Goal: Complete application form

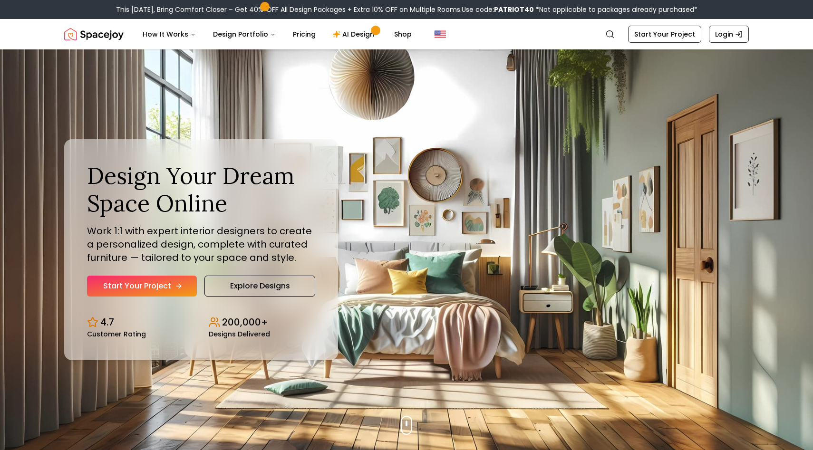
click at [145, 283] on link "Start Your Project" at bounding box center [142, 286] width 110 height 21
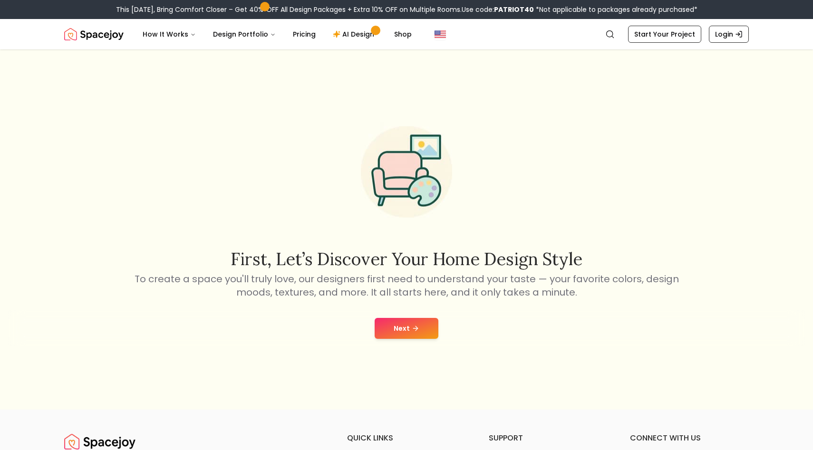
click at [396, 325] on button "Next" at bounding box center [406, 328] width 64 height 21
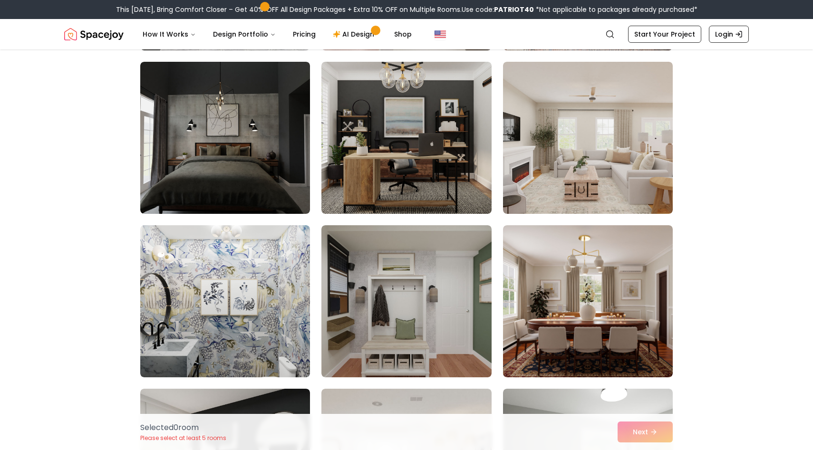
scroll to position [431, 0]
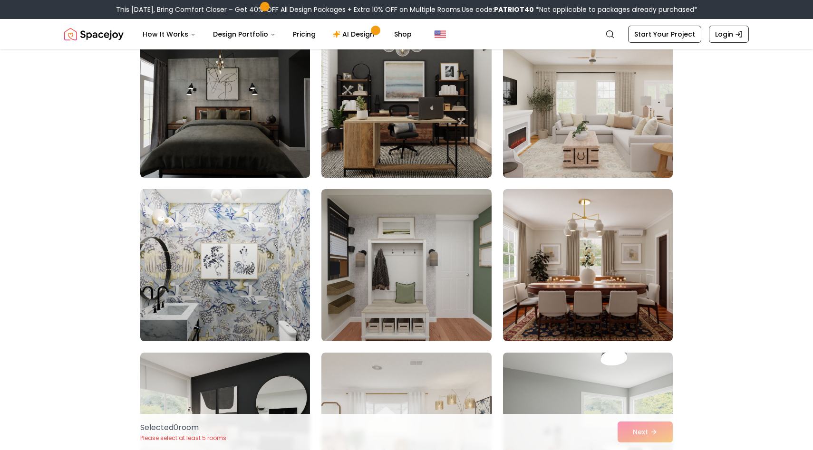
click at [599, 120] on img at bounding box center [588, 102] width 178 height 160
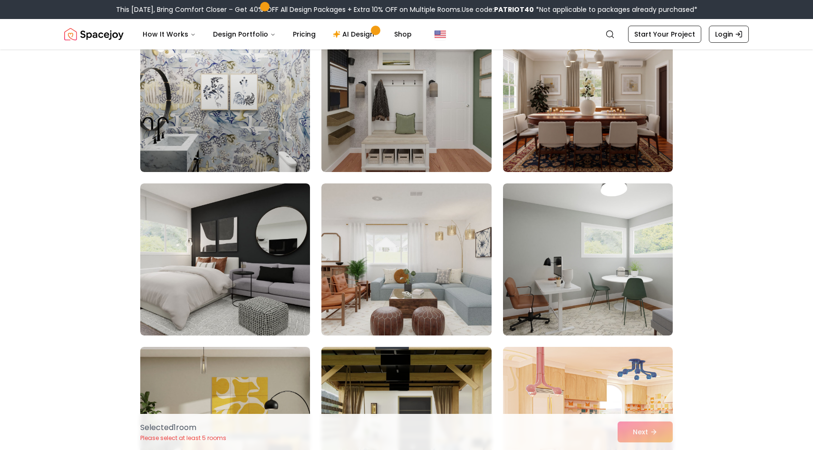
scroll to position [602, 0]
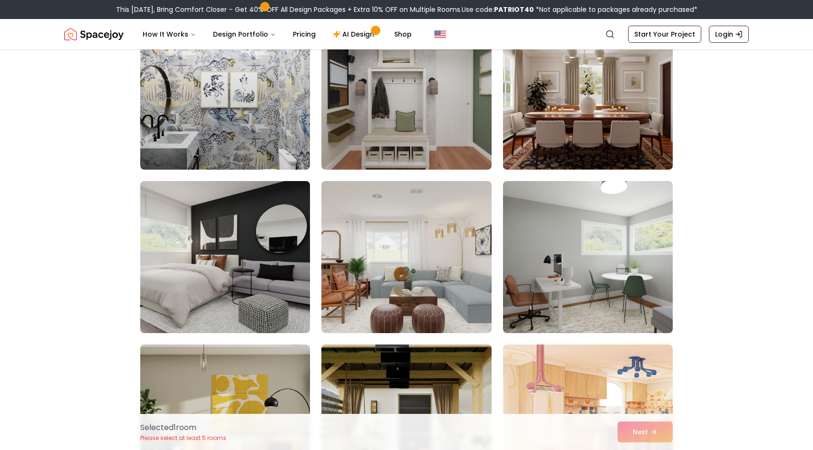
click at [581, 138] on img at bounding box center [588, 94] width 178 height 160
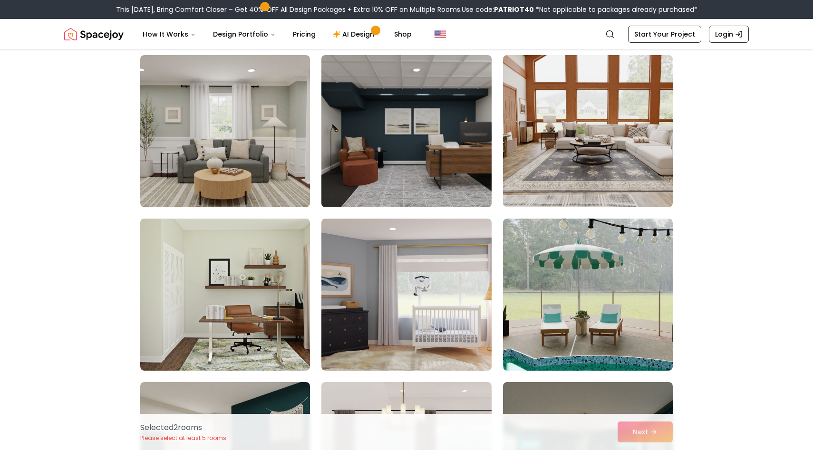
scroll to position [1700, 0]
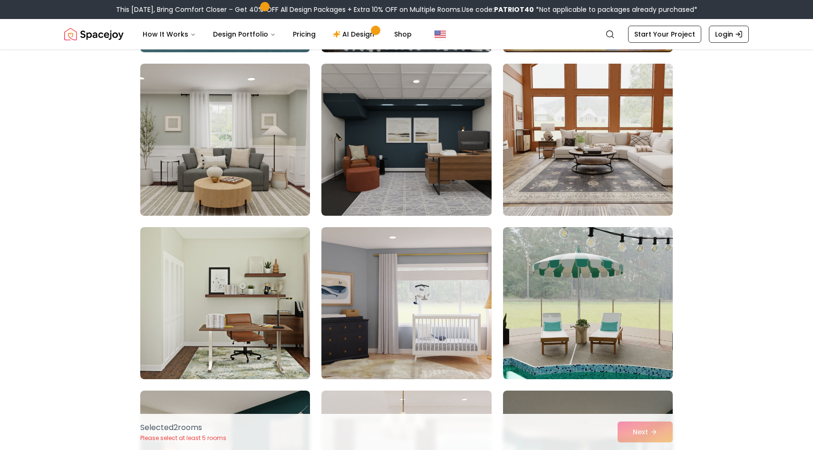
click at [565, 152] on img at bounding box center [588, 140] width 178 height 160
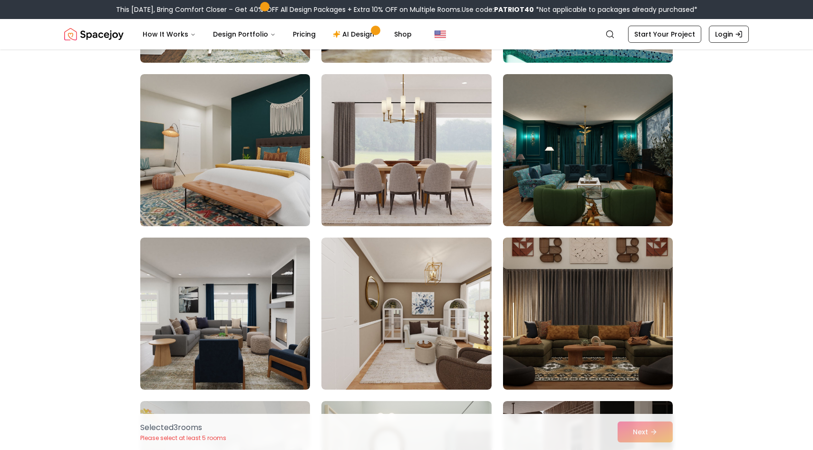
scroll to position [2021, 0]
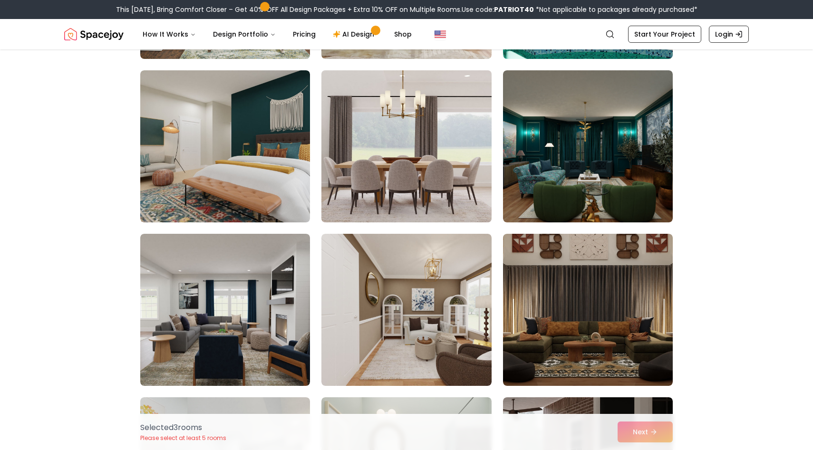
click at [382, 203] on img at bounding box center [406, 147] width 178 height 160
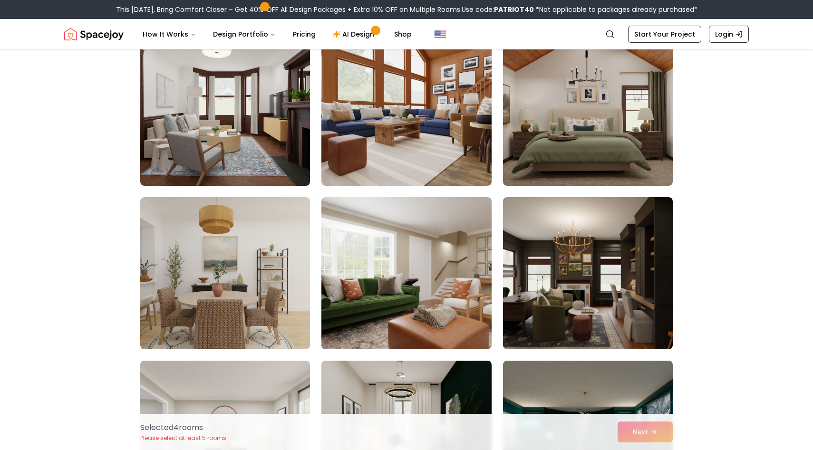
scroll to position [3031, 0]
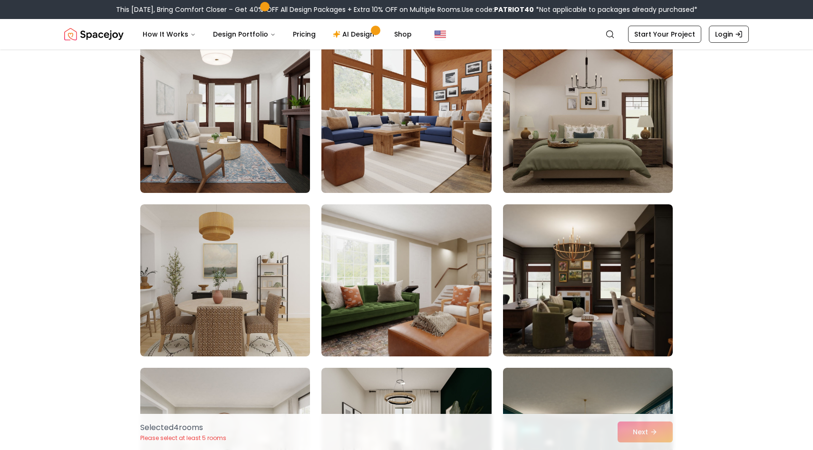
click at [383, 188] on img at bounding box center [406, 117] width 178 height 160
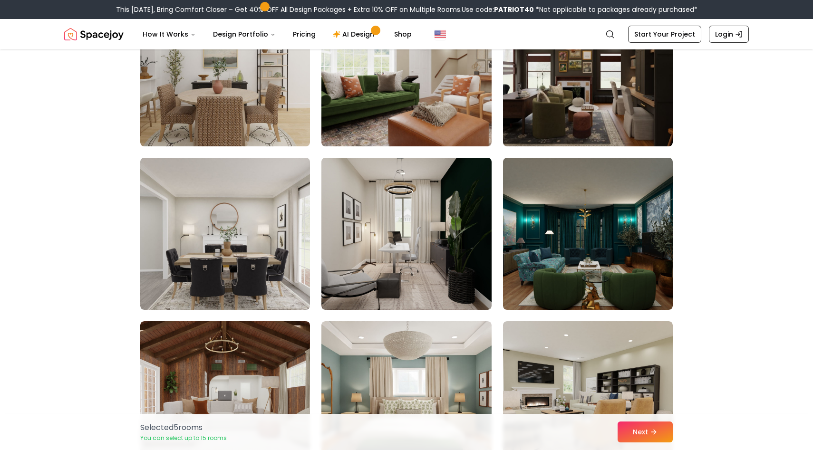
scroll to position [3191, 0]
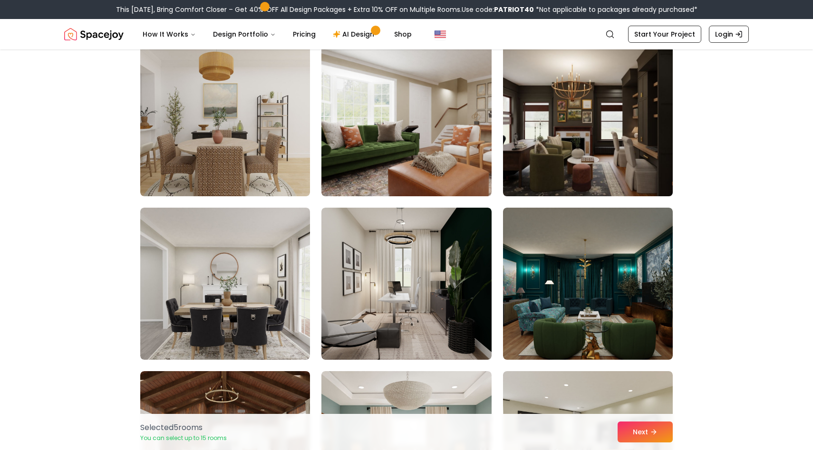
click at [526, 165] on img at bounding box center [588, 120] width 178 height 160
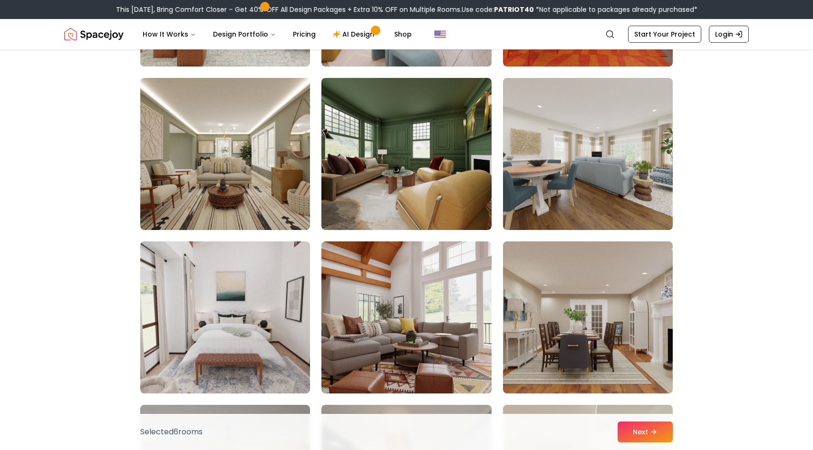
scroll to position [3812, 0]
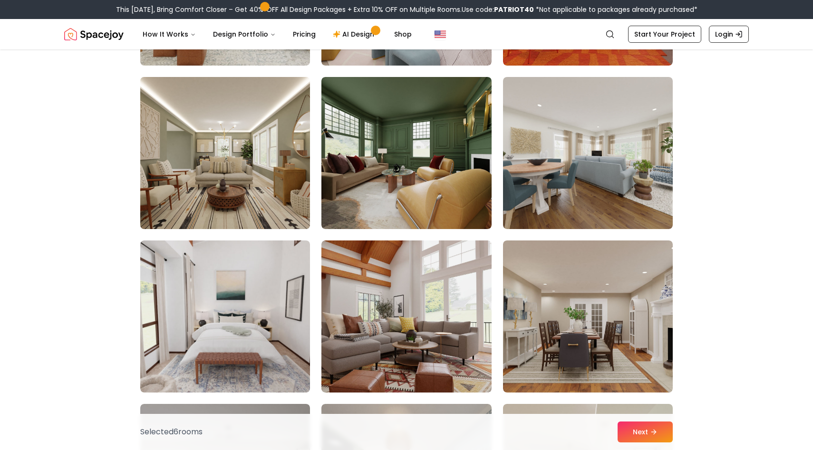
click at [268, 162] on img at bounding box center [225, 153] width 178 height 160
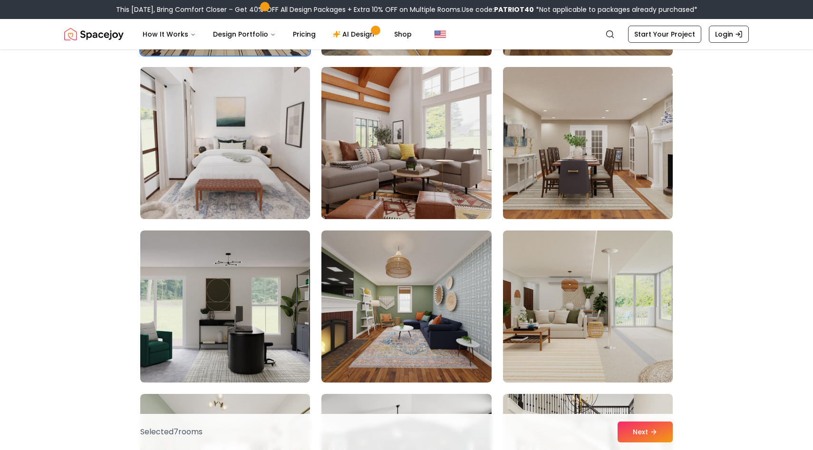
scroll to position [3987, 0]
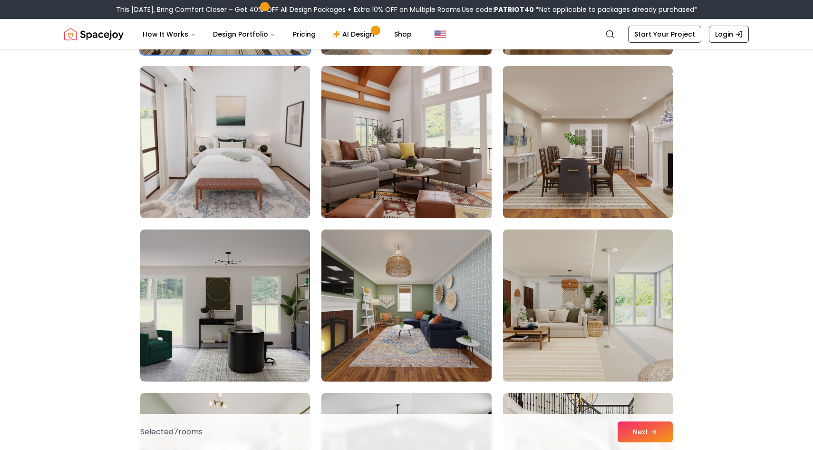
click at [356, 170] on img at bounding box center [406, 142] width 178 height 160
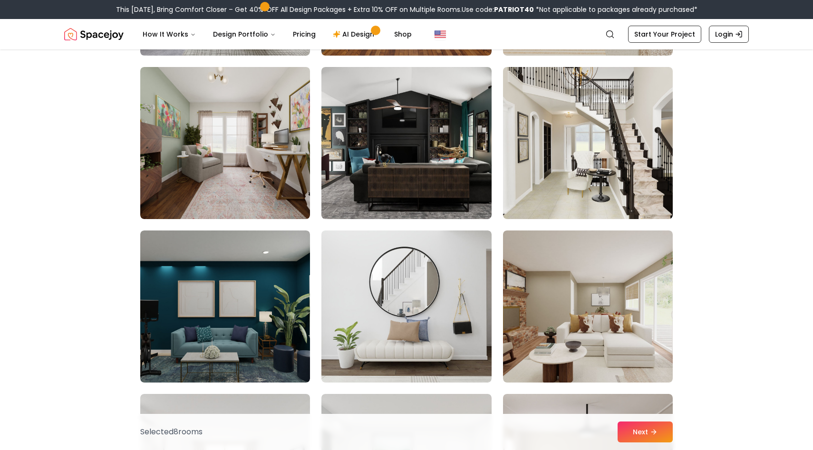
scroll to position [4329, 0]
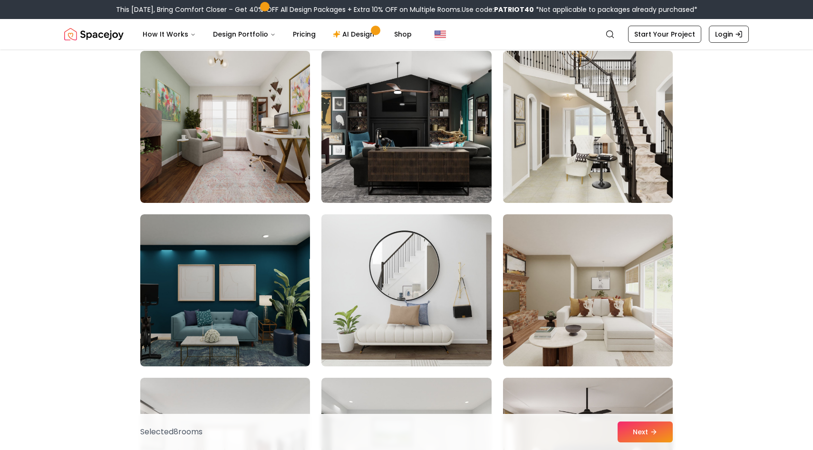
click at [556, 155] on img at bounding box center [588, 127] width 178 height 160
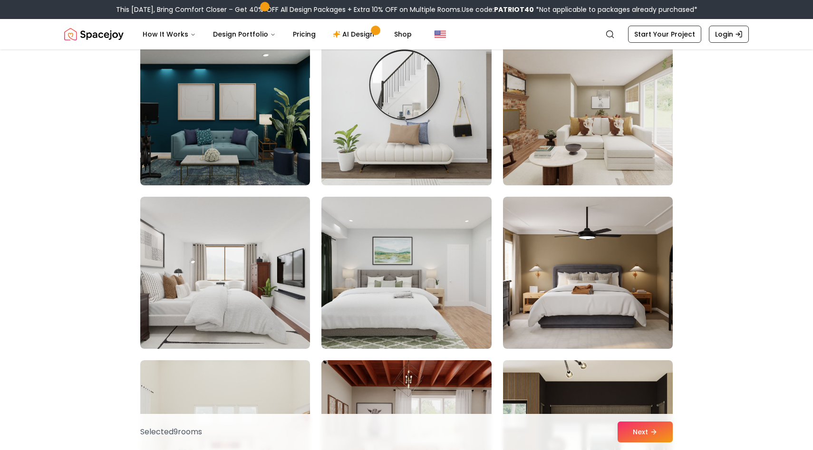
scroll to position [4512, 0]
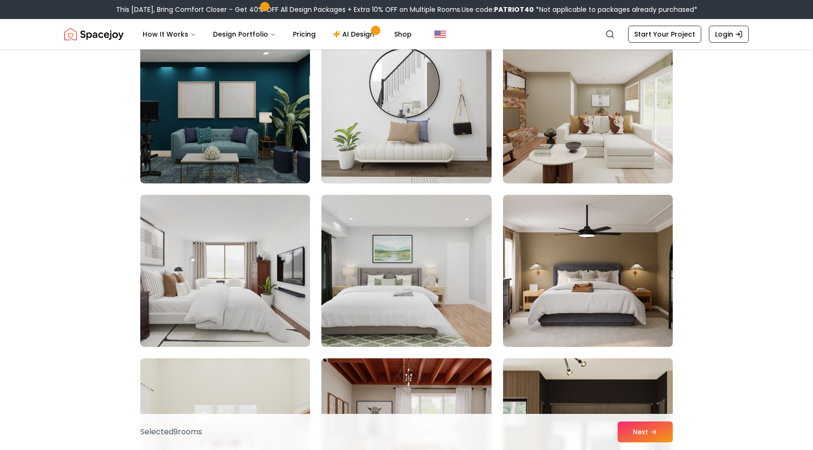
click at [556, 155] on img at bounding box center [588, 107] width 170 height 152
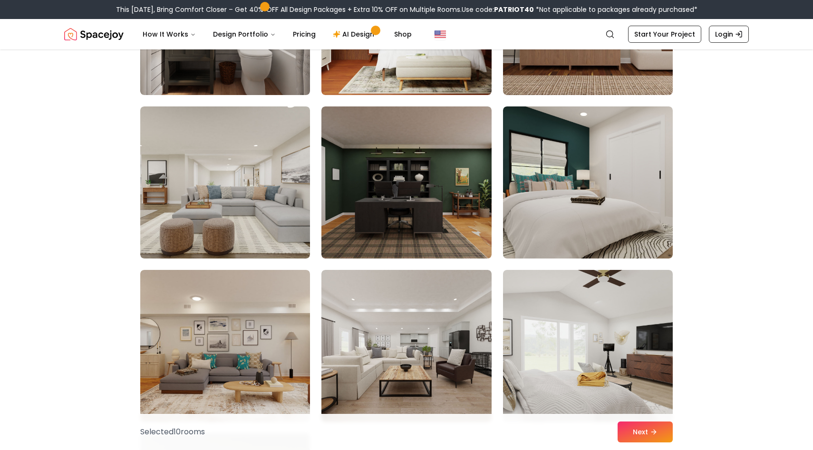
scroll to position [5085, 0]
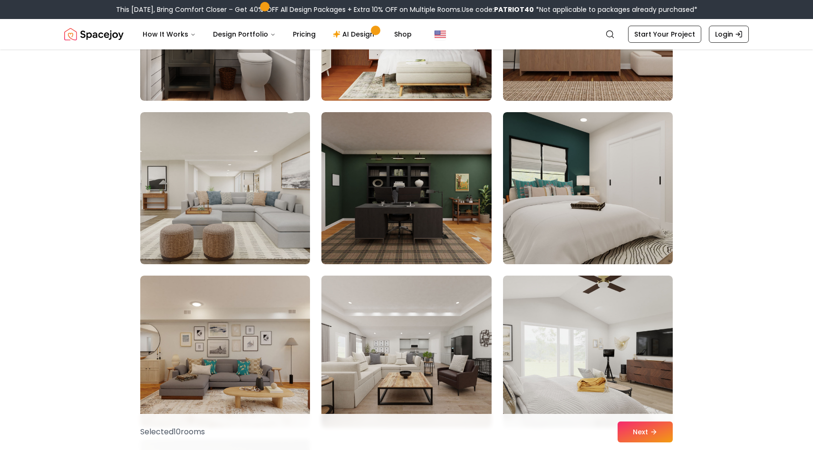
click at [363, 302] on img at bounding box center [406, 352] width 178 height 160
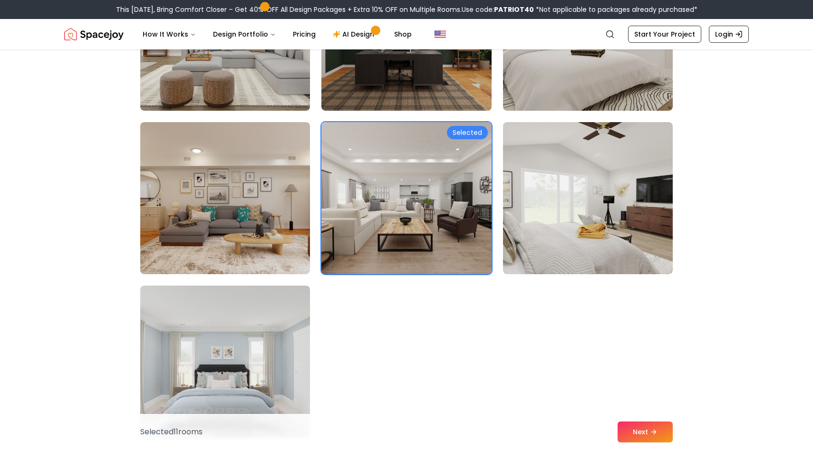
scroll to position [5321, 0]
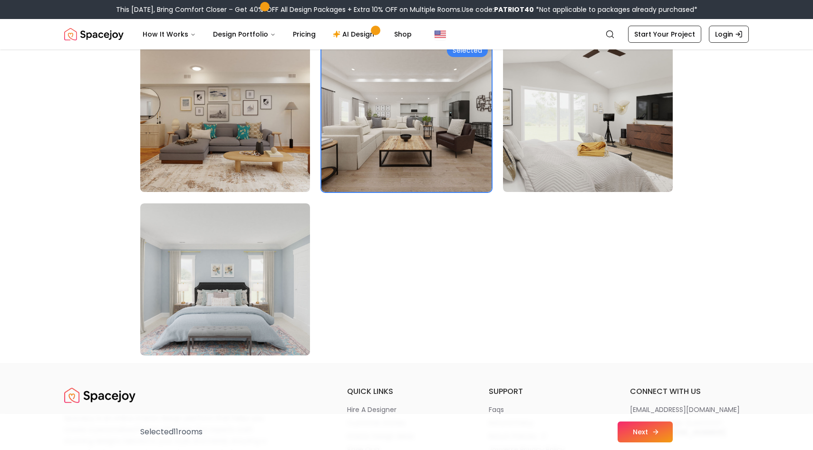
click at [623, 432] on button "Next" at bounding box center [644, 432] width 55 height 21
